Goal: Information Seeking & Learning: Learn about a topic

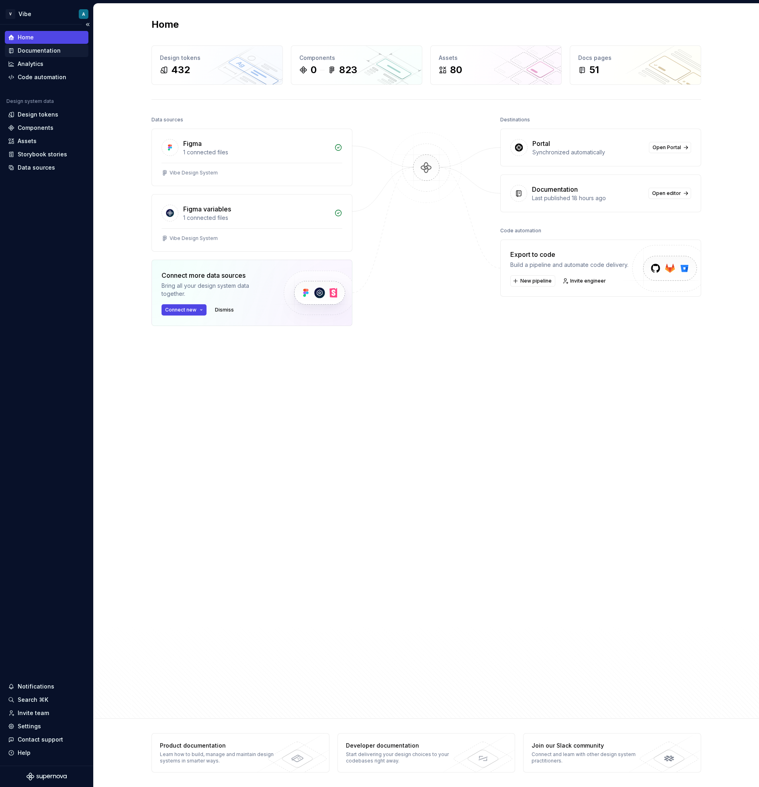
click at [45, 50] on div "Documentation" at bounding box center [39, 51] width 43 height 8
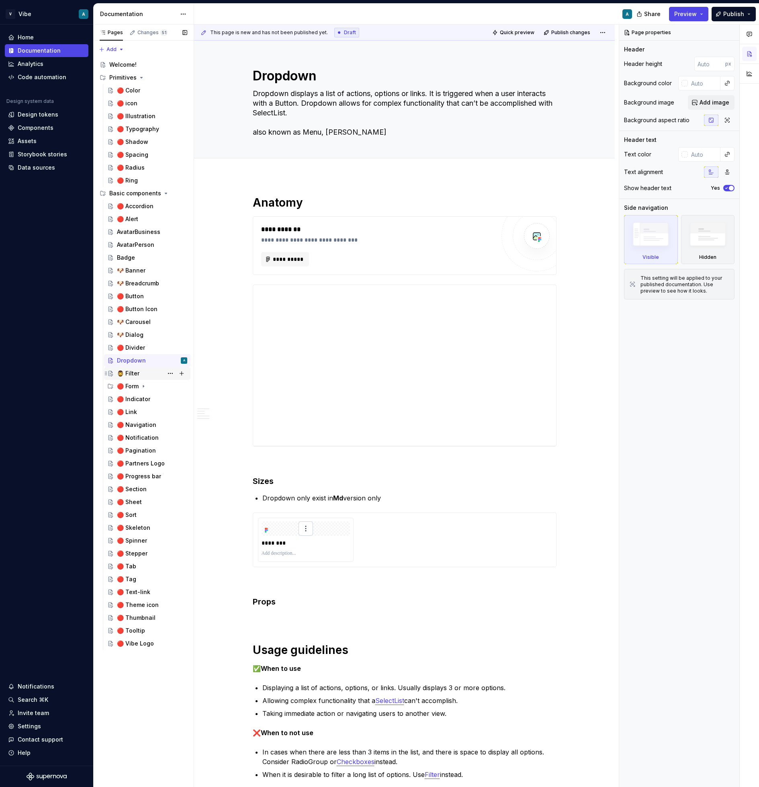
click at [132, 374] on div "🧔‍♂️ Filter" at bounding box center [128, 373] width 23 height 8
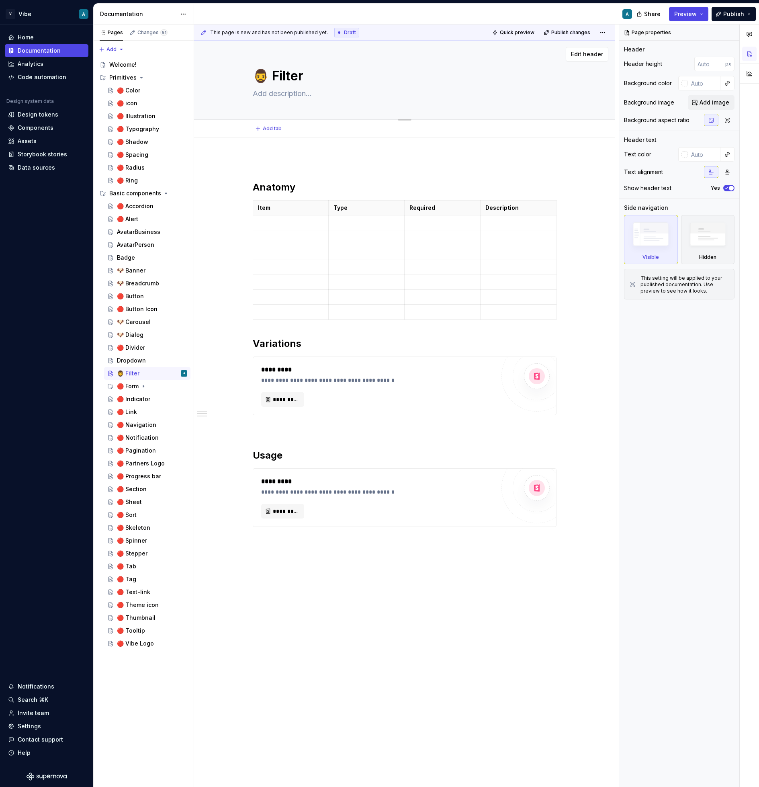
click at [263, 78] on textarea "🧔‍♂️ Filter" at bounding box center [403, 75] width 304 height 19
click at [266, 72] on textarea "🧔‍♂️ Filter" at bounding box center [403, 75] width 304 height 19
drag, startPoint x: 265, startPoint y: 73, endPoint x: 257, endPoint y: 74, distance: 8.1
click at [257, 74] on textarea "🧔‍♂️ Filter" at bounding box center [403, 75] width 304 height 19
click at [127, 361] on div "Dropdown" at bounding box center [131, 361] width 29 height 8
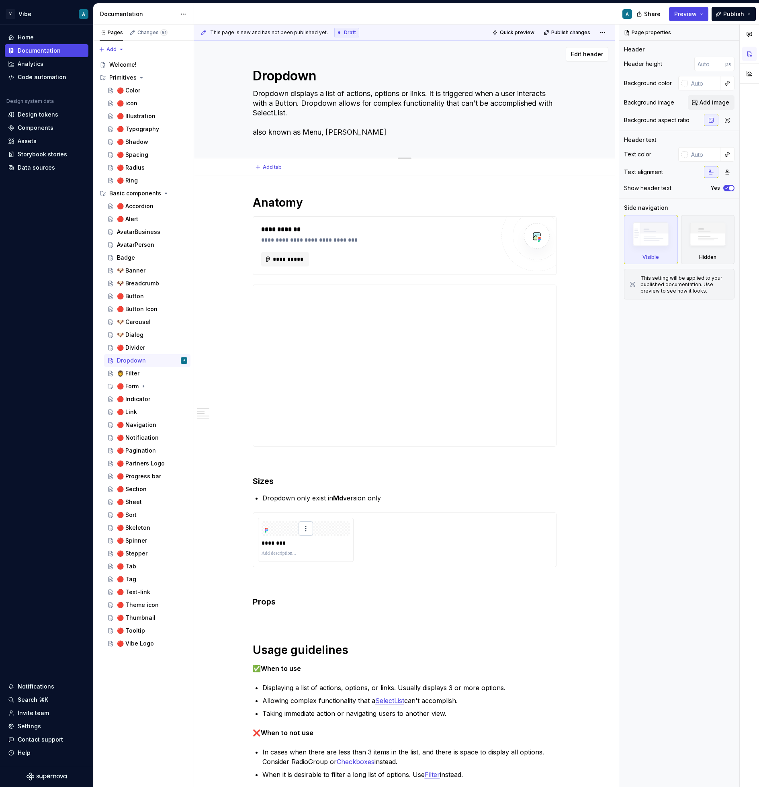
click at [259, 76] on textarea "Dropdown" at bounding box center [403, 75] width 304 height 19
click at [256, 79] on textarea "Dropdown" at bounding box center [403, 75] width 304 height 19
paste textarea "🧔‍♂️"
type textarea "*"
type textarea "🧔‍♂️Dropdown"
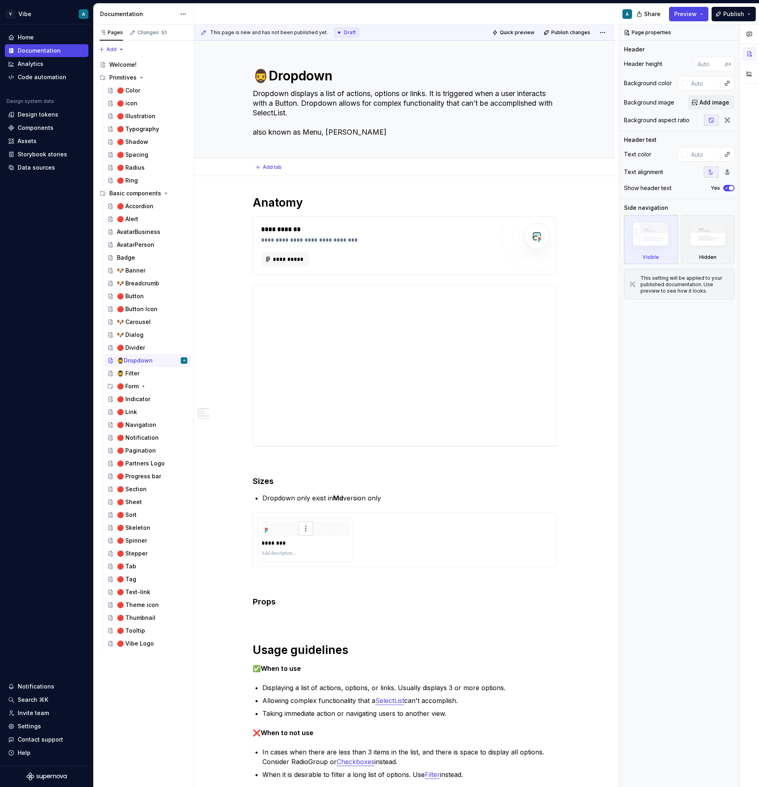
type textarea "*"
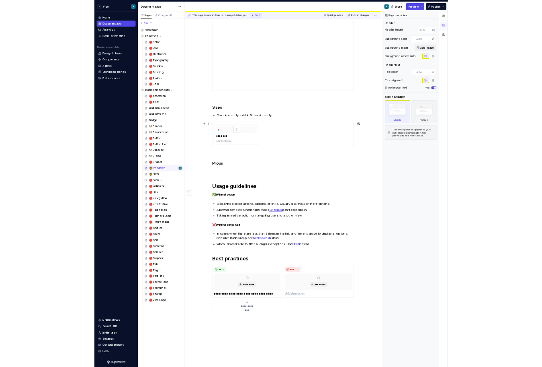
scroll to position [253, 0]
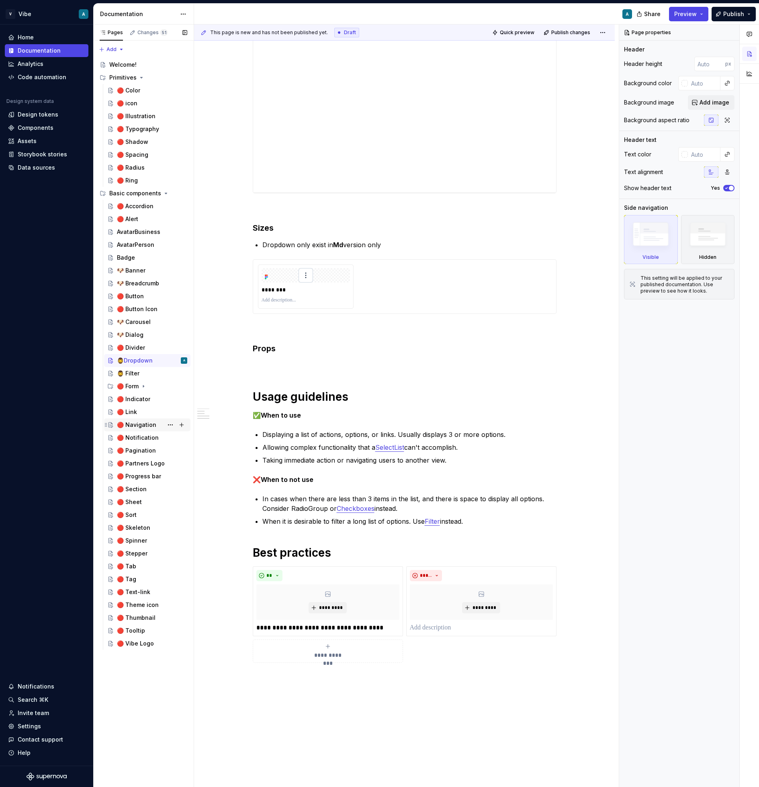
type textarea "🧔‍♂️Dropdown"
click at [143, 422] on div "🔴 Navigation" at bounding box center [136, 425] width 39 height 8
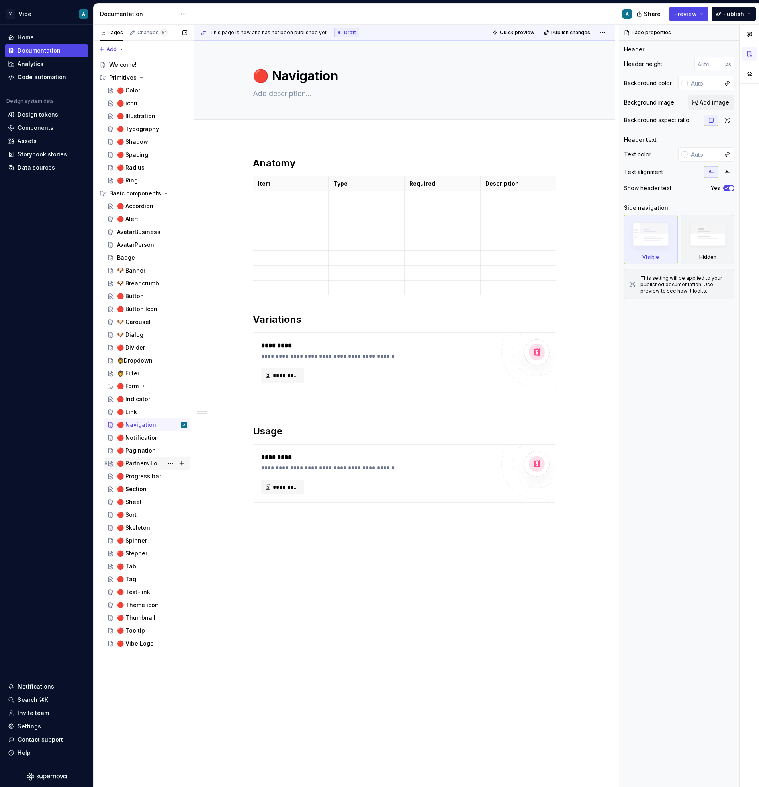
click at [144, 462] on div "🔴 Partners Logo" at bounding box center [140, 464] width 46 height 8
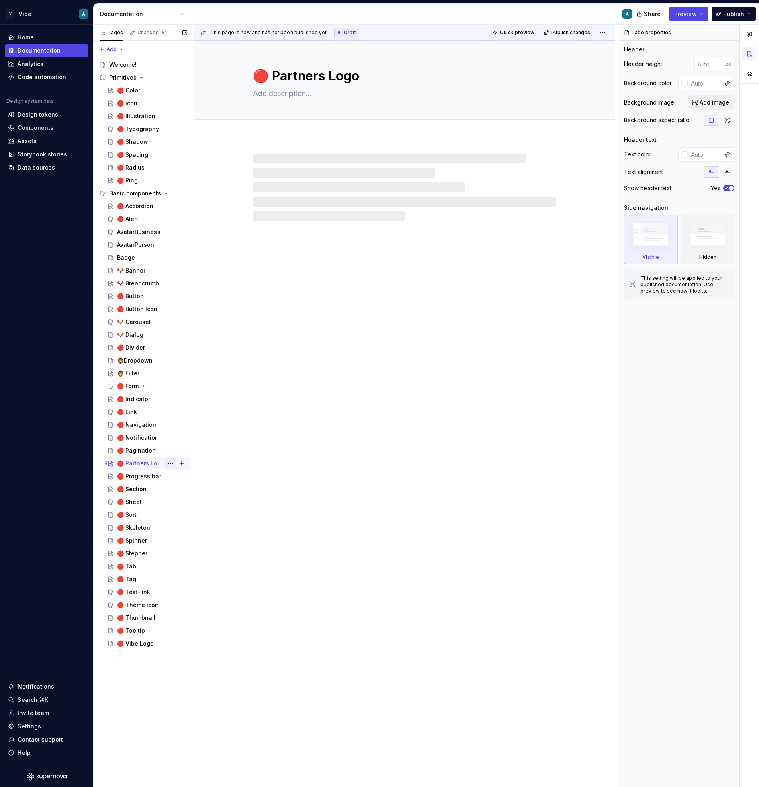
click at [170, 464] on button "Page tree" at bounding box center [170, 463] width 11 height 11
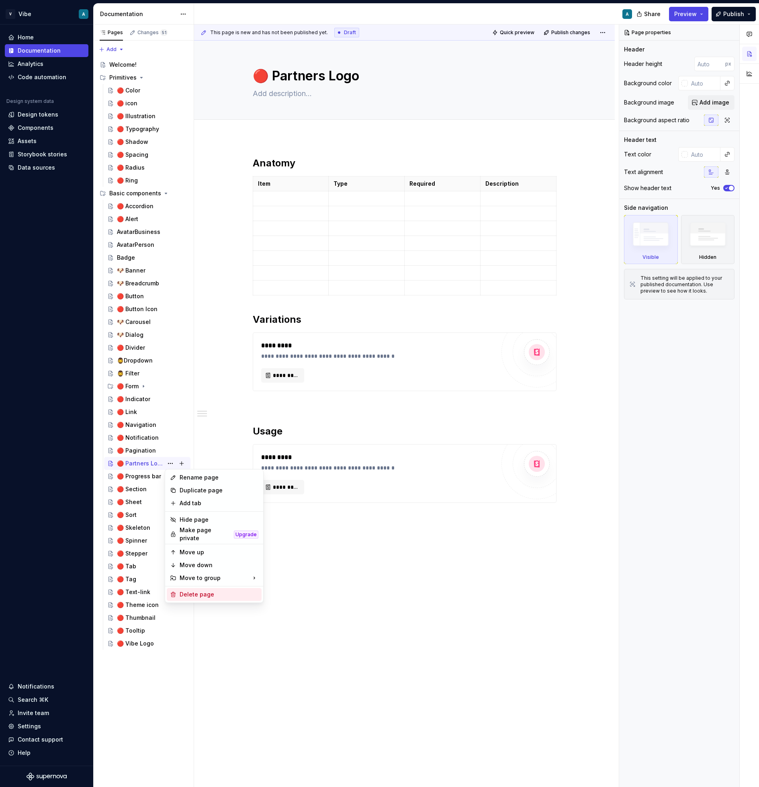
click at [213, 592] on div "Delete page" at bounding box center [219, 595] width 79 height 8
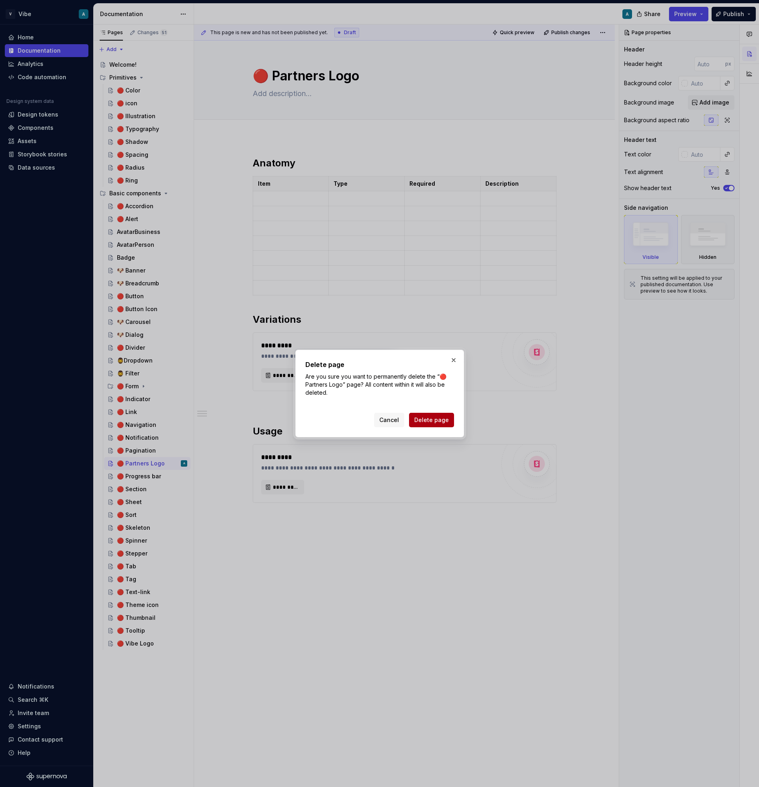
click at [438, 416] on span "Delete page" at bounding box center [431, 420] width 35 height 8
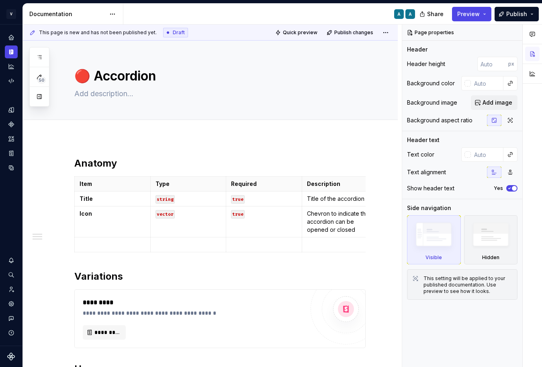
type textarea "*"
type textarea "Accordion is a container that can be expanded and collapsed to show content abo…"
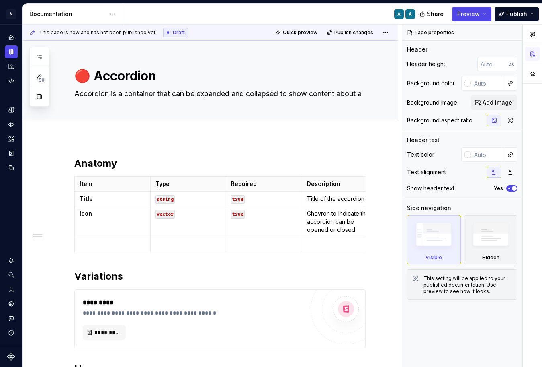
type textarea "*"
type textarea "🔴Accordion"
type textarea "*"
type textarea "Accordion"
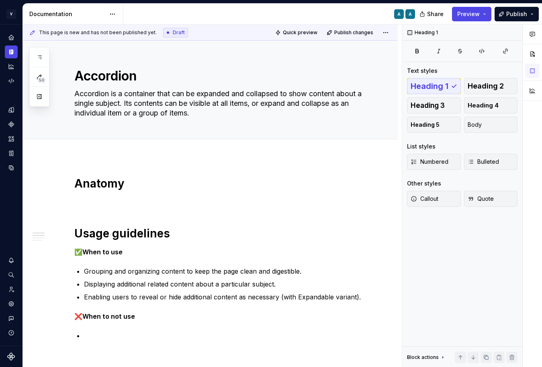
type textarea "*"
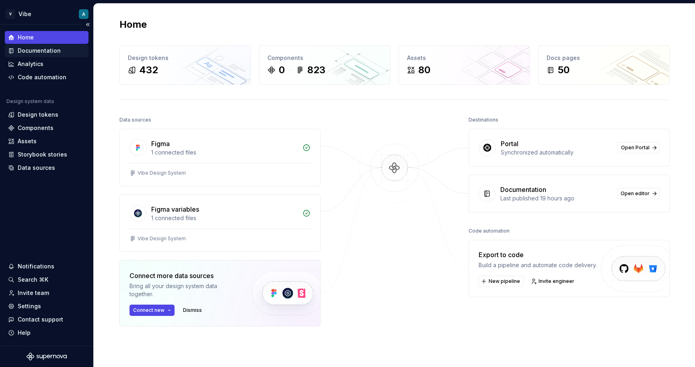
click at [47, 51] on div "Documentation" at bounding box center [39, 51] width 43 height 8
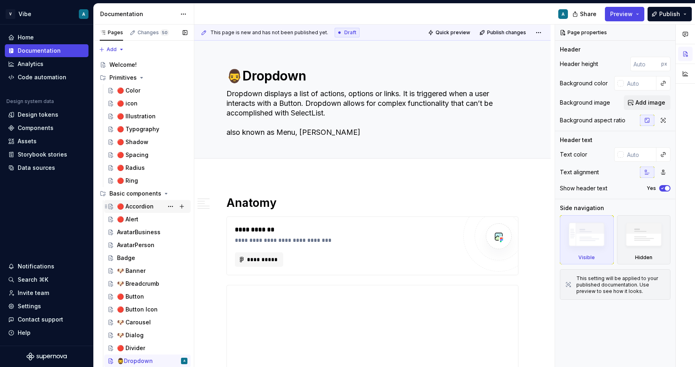
click at [142, 204] on div "🔴 Accordion" at bounding box center [135, 206] width 37 height 8
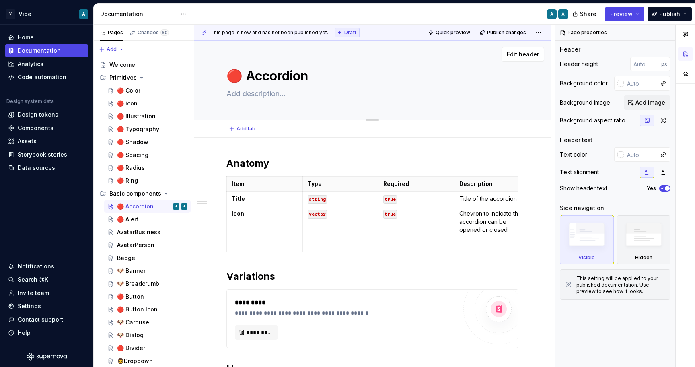
click at [257, 96] on textarea at bounding box center [371, 93] width 292 height 13
paste textarea "Accordion is a container that can be expanded and collapsed to show content abo…"
type textarea "*"
type textarea "Accordion is a container that can be expanded and collapsed to show content abo…"
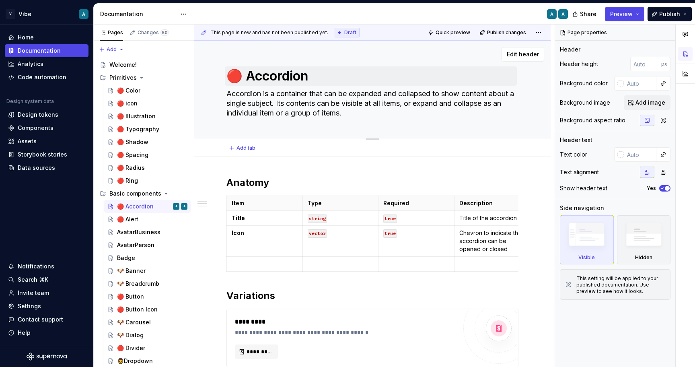
type textarea "*"
type textarea "Accordion is a container that can be expanded and collapsed to show content abo…"
click at [250, 72] on textarea "🔴 Accordion" at bounding box center [371, 75] width 292 height 19
click at [243, 73] on textarea "🔴 Accordion" at bounding box center [371, 75] width 292 height 19
type textarea "*"
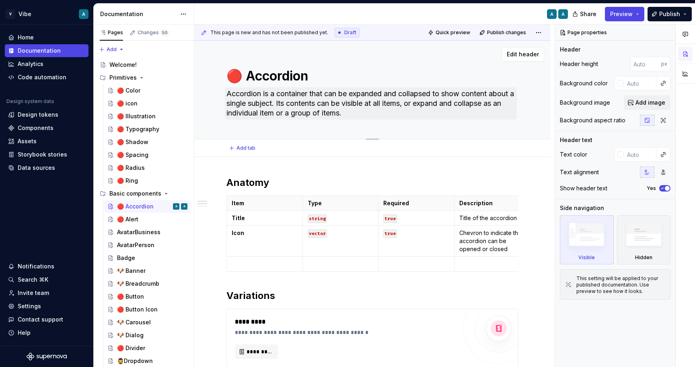
type textarea "🔴Accordion"
type textarea "*"
type textarea "Accordion"
type textarea "*"
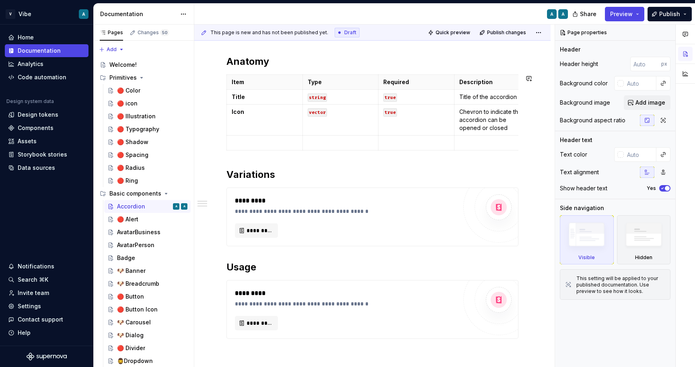
scroll to position [122, 0]
type textarea "Accordion"
click at [258, 56] on h2 "Anatomy" at bounding box center [372, 60] width 292 height 13
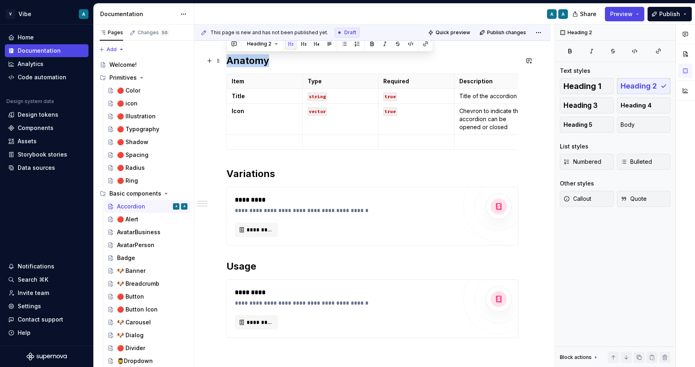
click at [258, 56] on h2 "Anatomy" at bounding box center [372, 60] width 292 height 13
click at [587, 84] on span "Heading 1" at bounding box center [582, 86] width 38 height 8
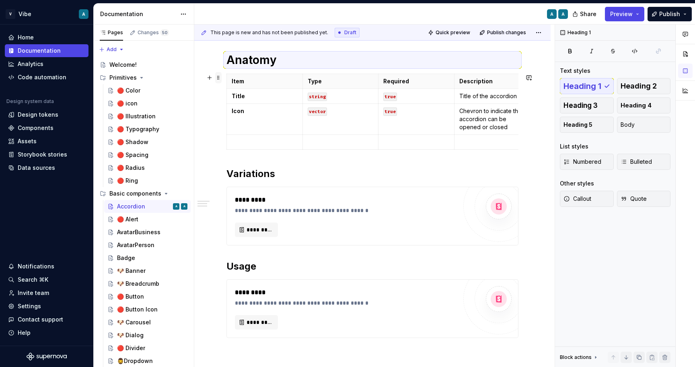
click at [218, 78] on span at bounding box center [218, 77] width 6 height 11
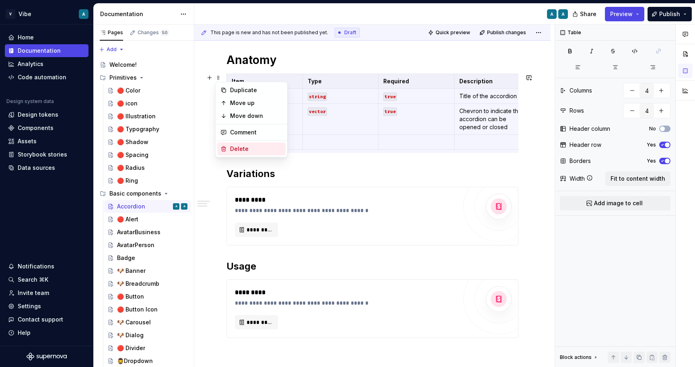
click at [236, 152] on div "Delete" at bounding box center [256, 149] width 52 height 8
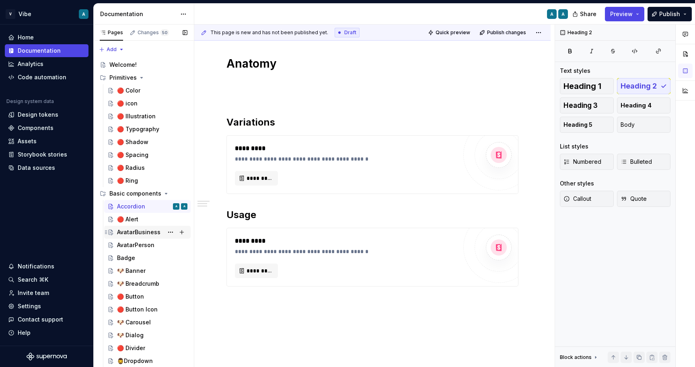
click at [135, 228] on div "AvatarBusiness" at bounding box center [138, 232] width 43 height 8
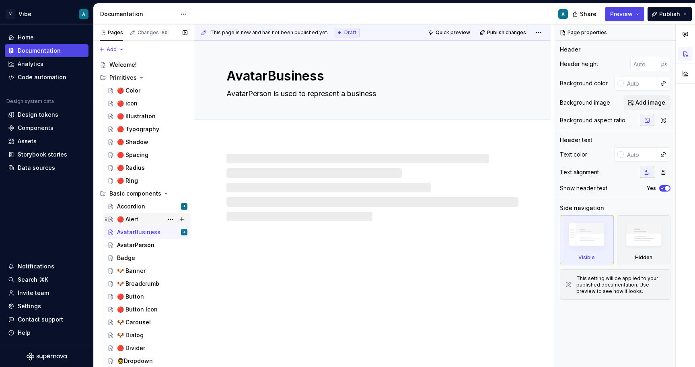
click at [131, 217] on div "🔴 Alert" at bounding box center [127, 219] width 21 height 8
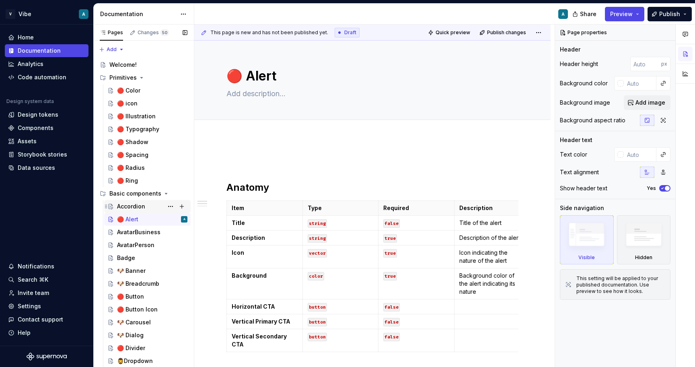
click at [131, 202] on div "Accordion A" at bounding box center [152, 206] width 70 height 11
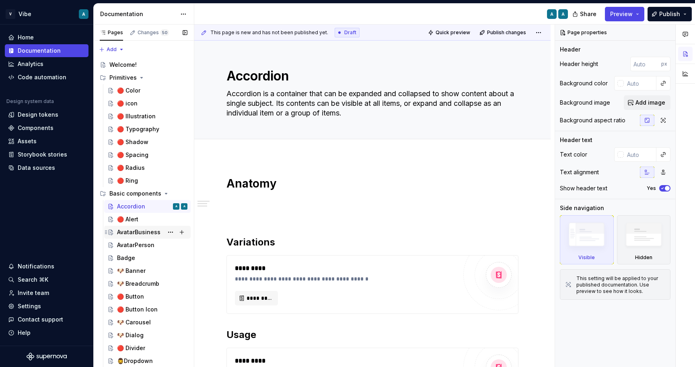
click at [134, 234] on div "AvatarBusiness" at bounding box center [138, 232] width 43 height 8
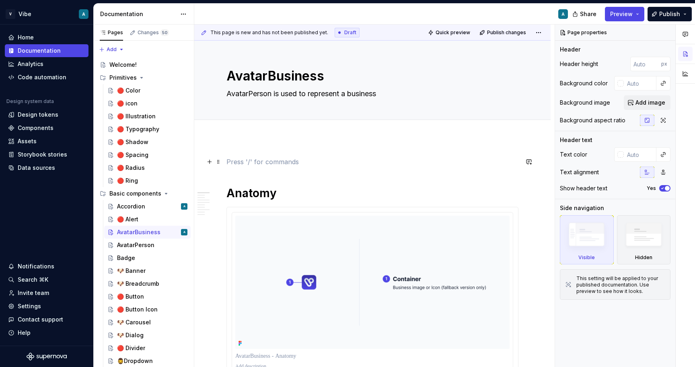
click at [250, 159] on p at bounding box center [372, 162] width 292 height 10
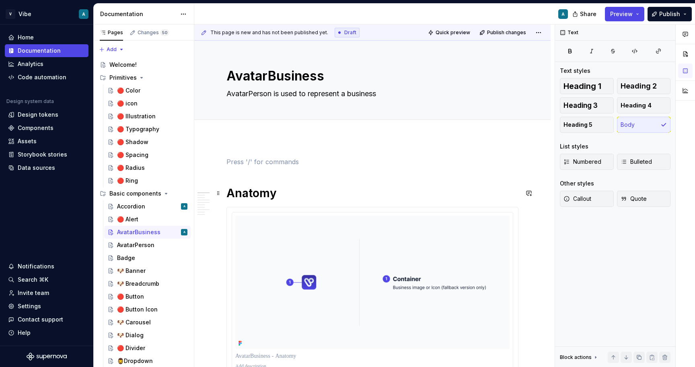
click at [228, 196] on h1 "Anatomy" at bounding box center [372, 193] width 292 height 14
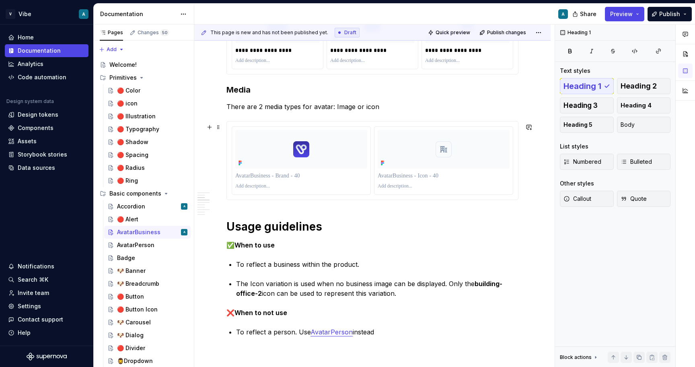
scroll to position [402, 0]
click at [131, 207] on div "Accordion" at bounding box center [131, 206] width 28 height 8
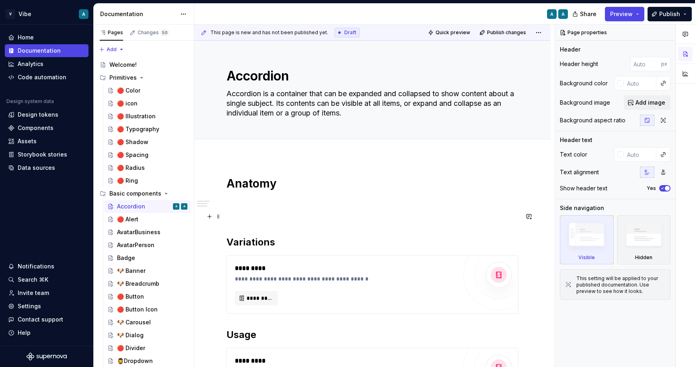
click at [254, 218] on p at bounding box center [372, 216] width 292 height 10
type textarea "*"
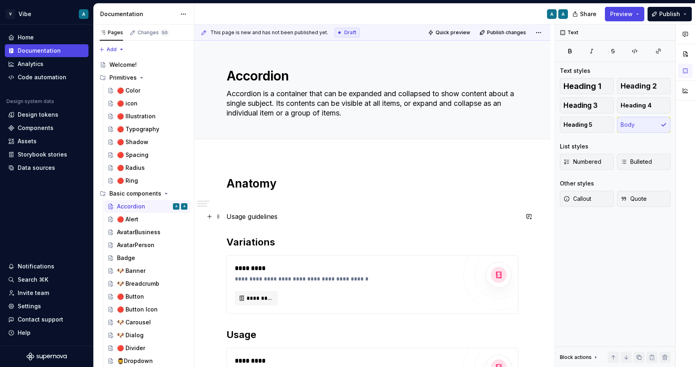
click at [256, 218] on p "Usage guidelines" at bounding box center [372, 216] width 292 height 10
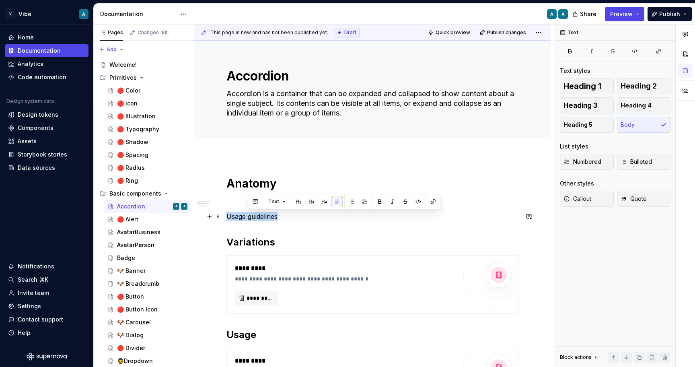
click at [256, 218] on p "Usage guidelines" at bounding box center [372, 216] width 292 height 10
click at [588, 89] on span "Heading 1" at bounding box center [582, 86] width 38 height 8
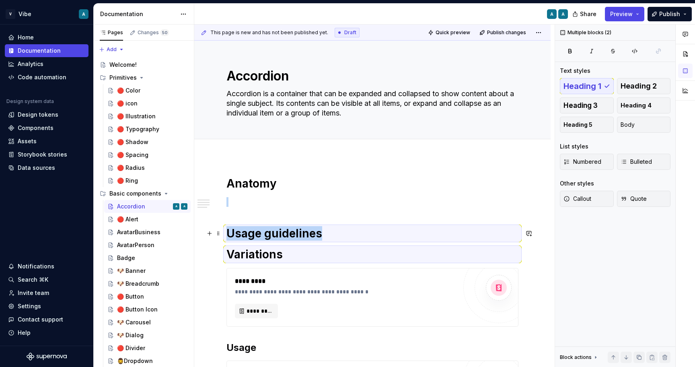
click at [363, 240] on h1 "Usage guidelines" at bounding box center [372, 233] width 292 height 14
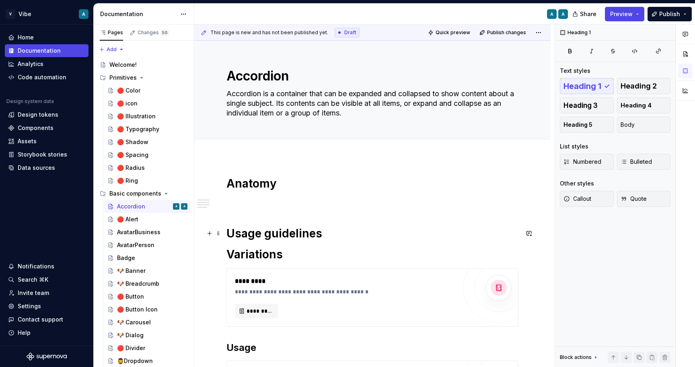
click at [344, 230] on h1 "Usage guidelines" at bounding box center [372, 233] width 292 height 14
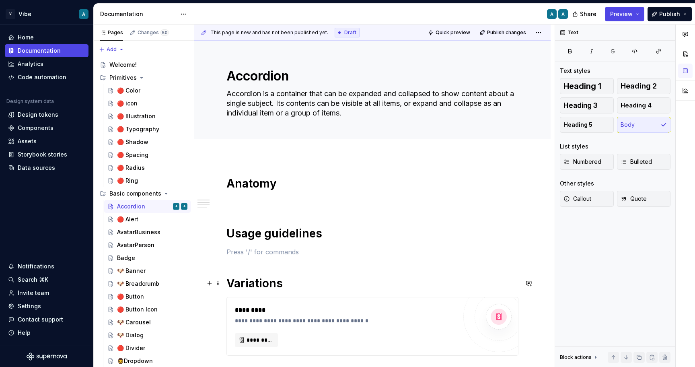
click at [259, 283] on h1 "Variations" at bounding box center [372, 283] width 292 height 14
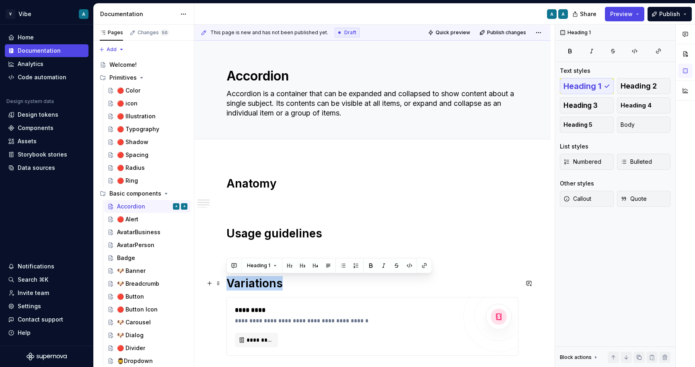
click at [259, 283] on h1 "Variations" at bounding box center [372, 283] width 292 height 14
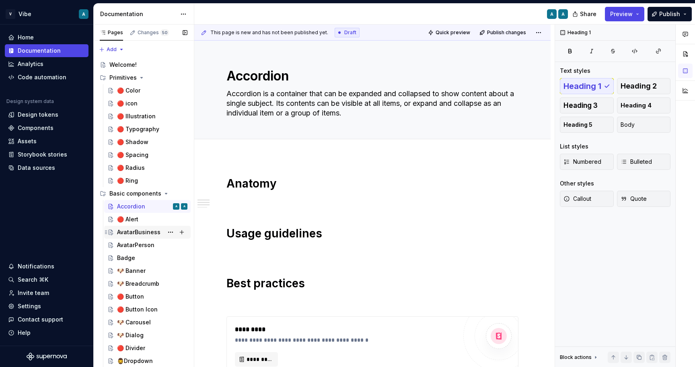
click at [136, 234] on div "AvatarBusiness" at bounding box center [138, 232] width 43 height 8
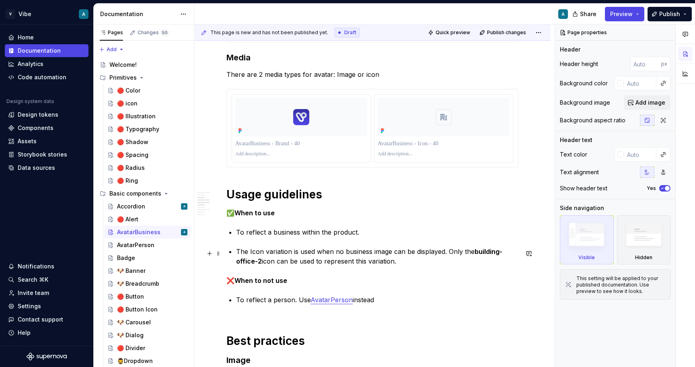
scroll to position [449, 0]
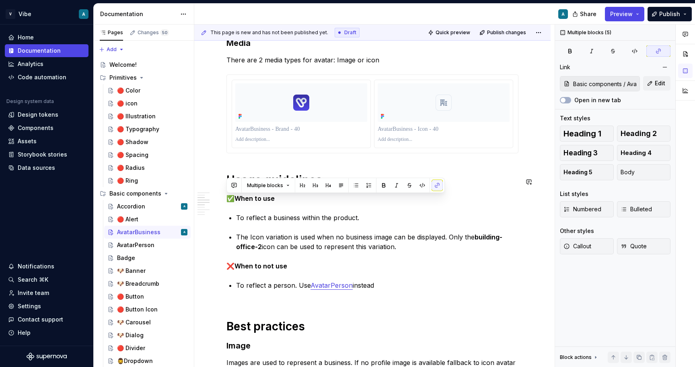
drag, startPoint x: 384, startPoint y: 291, endPoint x: 223, endPoint y: 192, distance: 189.6
copy div "✅ When to use To reflect a business within the product. The Icon variation is u…"
click at [131, 206] on div "Accordion" at bounding box center [131, 206] width 28 height 8
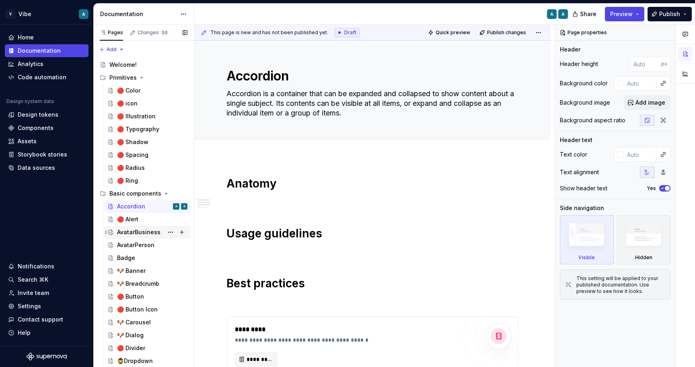
click at [139, 230] on div "AvatarBusiness" at bounding box center [138, 232] width 43 height 8
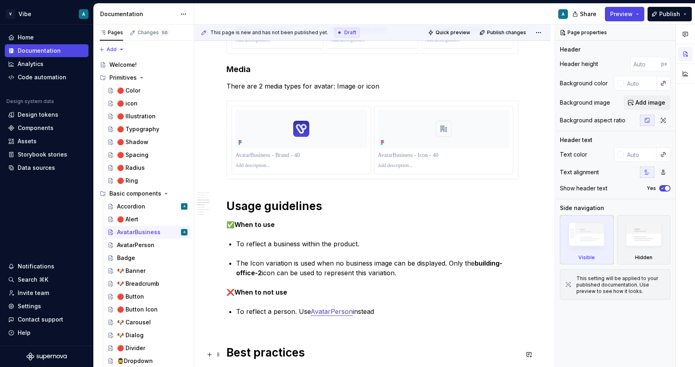
scroll to position [397, 0]
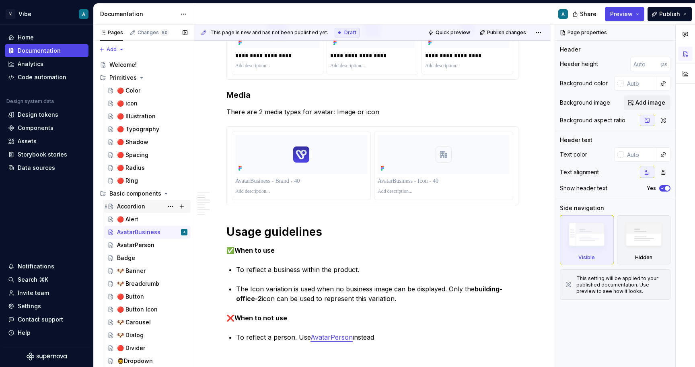
click at [126, 206] on div "Accordion" at bounding box center [131, 206] width 28 height 8
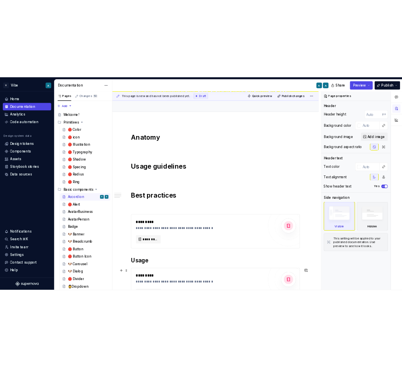
scroll to position [52, 0]
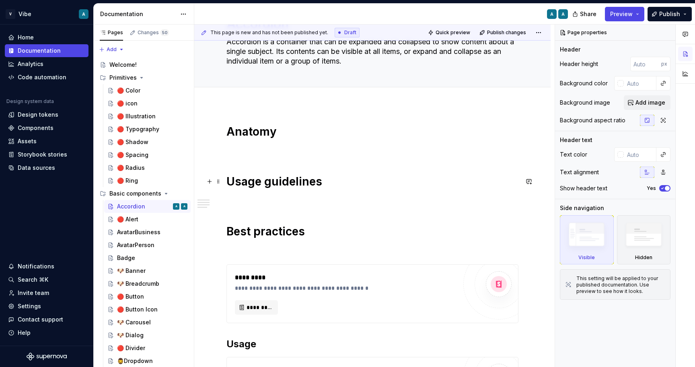
click at [333, 184] on h1 "Usage guidelines" at bounding box center [372, 181] width 292 height 14
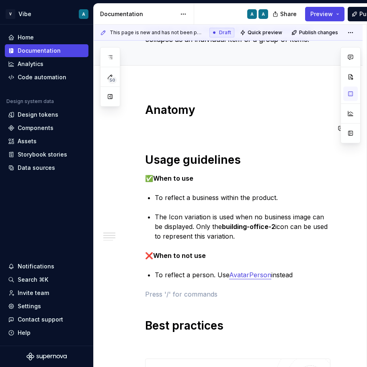
scroll to position [87, 0]
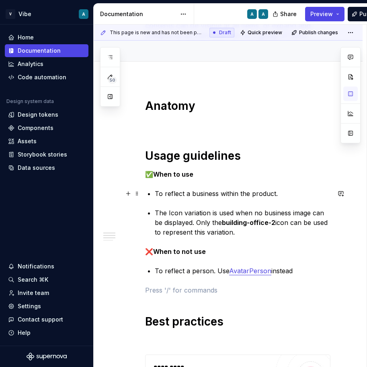
click at [220, 196] on p "To reflect a business within the product." at bounding box center [243, 194] width 176 height 10
click at [199, 175] on p "✅ When to use" at bounding box center [237, 174] width 185 height 10
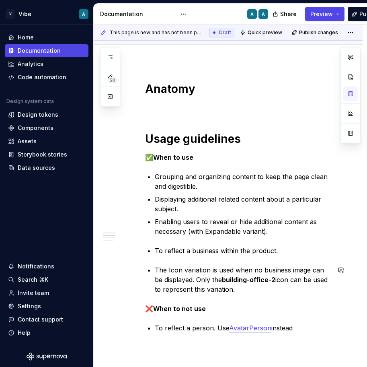
scroll to position [111, 0]
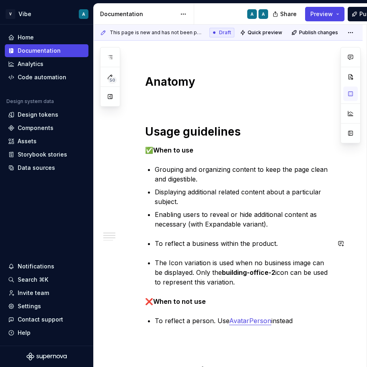
drag, startPoint x: 232, startPoint y: 284, endPoint x: 133, endPoint y: 231, distance: 112.2
click at [133, 231] on div "**********" at bounding box center [228, 373] width 269 height 636
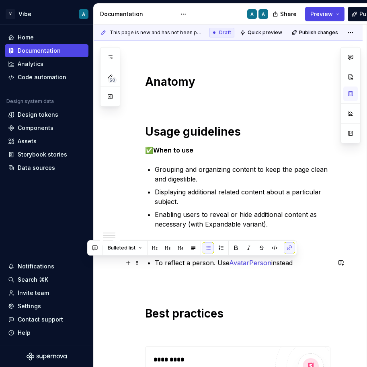
drag, startPoint x: 299, startPoint y: 266, endPoint x: 148, endPoint y: 263, distance: 151.6
click at [148, 263] on div "**********" at bounding box center [237, 293] width 185 height 439
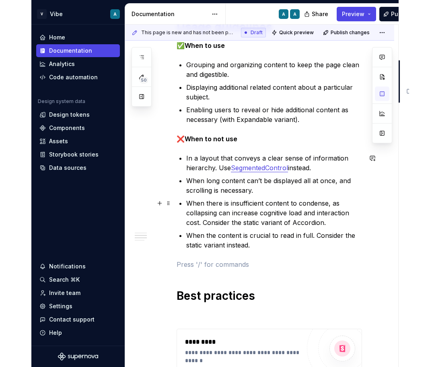
scroll to position [220, 0]
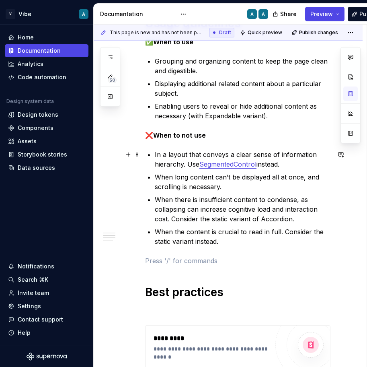
click at [241, 164] on link "SegmentedControl" at bounding box center [227, 164] width 57 height 8
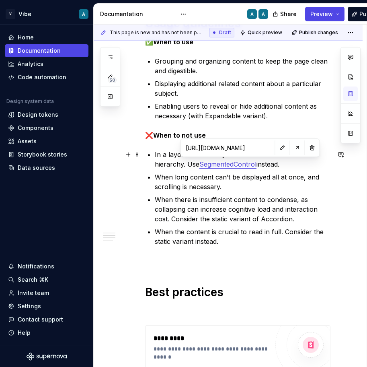
click at [241, 164] on link "SegmentedControl" at bounding box center [227, 164] width 57 height 8
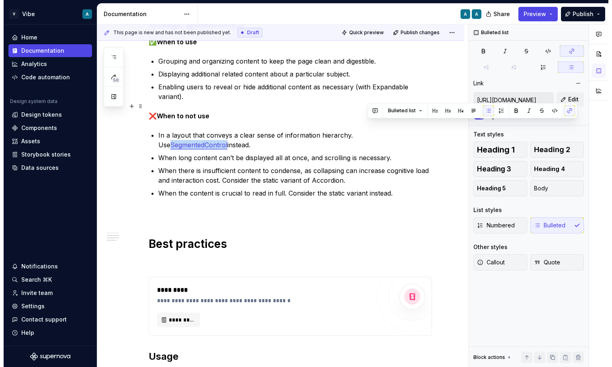
scroll to position [210, 0]
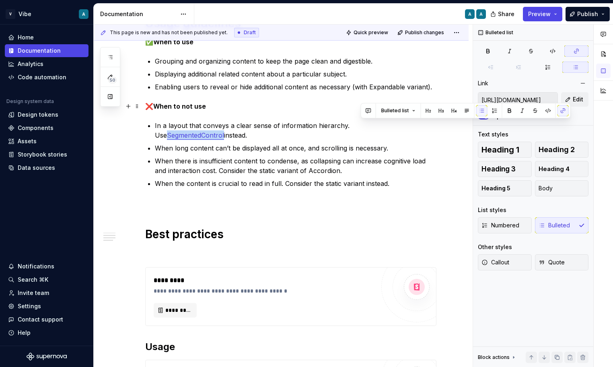
type textarea "*"
click at [560, 111] on button "button" at bounding box center [562, 110] width 11 height 11
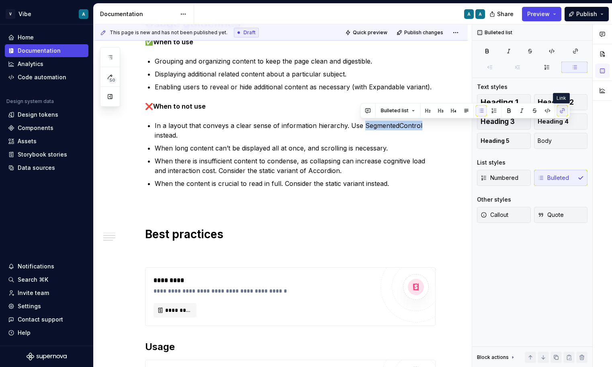
click at [562, 109] on button "button" at bounding box center [562, 110] width 11 height 11
click at [563, 112] on button "button" at bounding box center [562, 110] width 11 height 11
click at [401, 134] on p "In a layout that conveys a clear sense of information hierarchy. Use SegmentedC…" at bounding box center [295, 130] width 281 height 19
drag, startPoint x: 416, startPoint y: 124, endPoint x: 362, endPoint y: 123, distance: 54.7
click at [362, 123] on p "In a layout that conveys a clear sense of information hierarchy. Use SegmentedC…" at bounding box center [295, 130] width 281 height 19
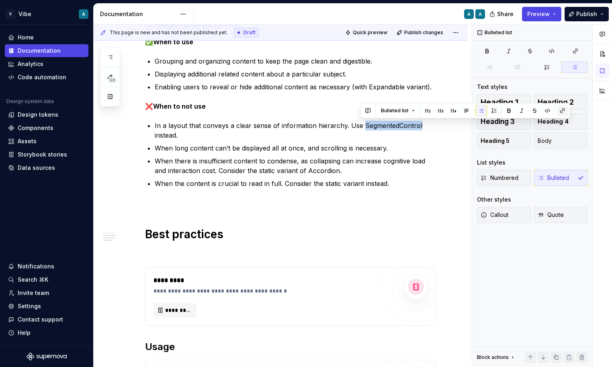
click at [562, 108] on button "button" at bounding box center [562, 110] width 11 height 11
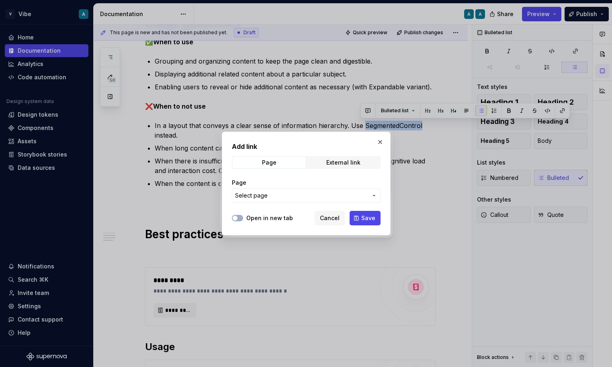
click at [303, 196] on span "Select page" at bounding box center [301, 195] width 133 height 8
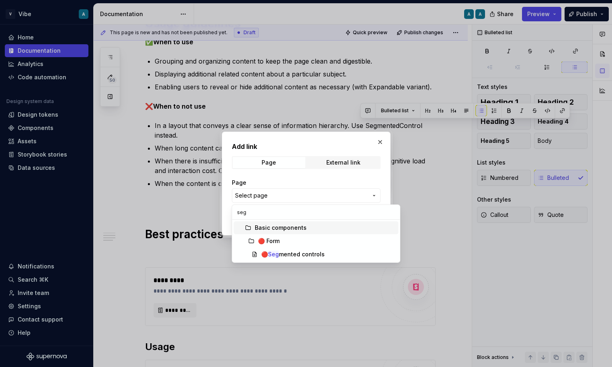
type input "segm"
click at [311, 252] on div "🔴 Segm ented controls" at bounding box center [293, 254] width 64 height 8
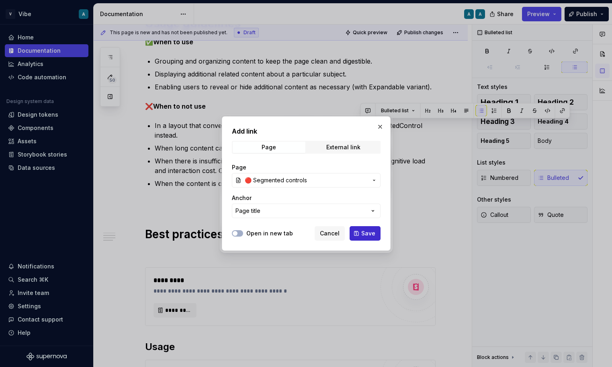
click at [374, 226] on button "Save" at bounding box center [365, 233] width 31 height 14
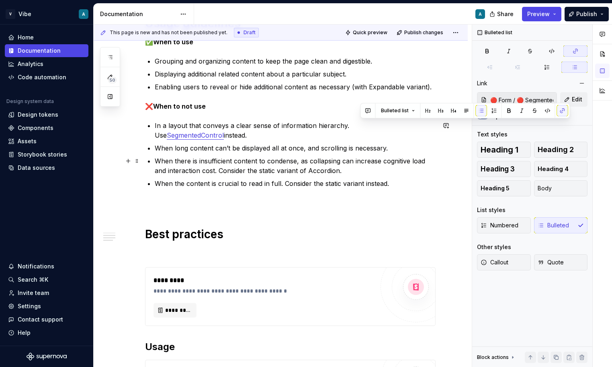
click at [359, 167] on p "When there is insufficient content to condense, as collapsing can increase cogn…" at bounding box center [295, 165] width 281 height 19
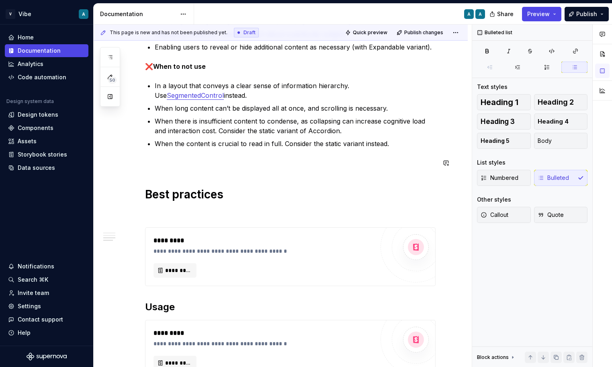
scroll to position [251, 0]
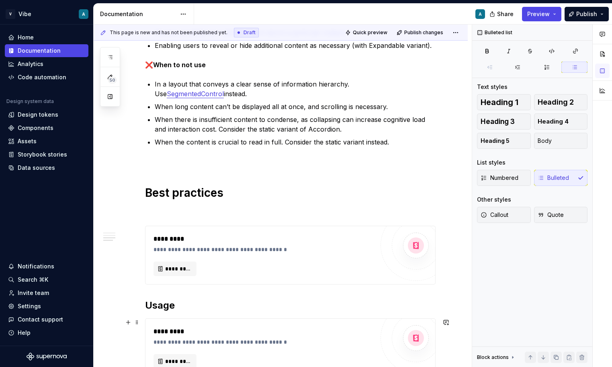
type textarea "*"
